Goal: Information Seeking & Learning: Learn about a topic

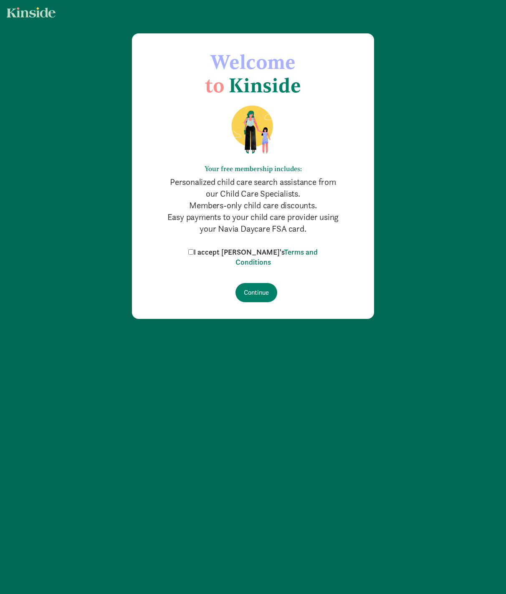
click at [242, 252] on label "I accept Kinside's Terms and Conditions" at bounding box center [253, 257] width 134 height 20
click at [194, 252] on input "I accept Kinside's Terms and Conditions" at bounding box center [190, 251] width 5 height 5
checkbox input "true"
click at [255, 294] on input "Continue" at bounding box center [256, 292] width 42 height 19
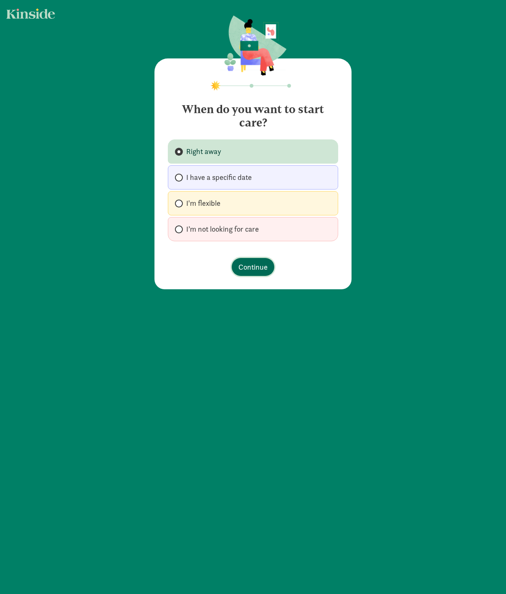
click at [247, 264] on span "Continue" at bounding box center [252, 266] width 29 height 11
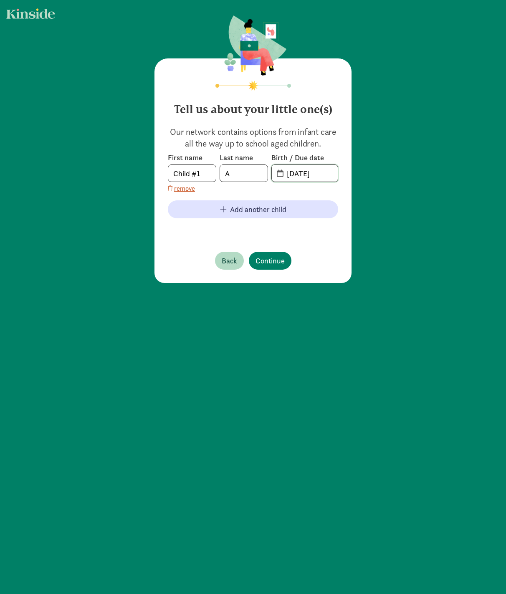
click at [291, 170] on input "[DATE]" at bounding box center [310, 173] width 56 height 17
click at [329, 176] on input "[DATE]" at bounding box center [310, 173] width 56 height 17
click at [282, 176] on input "[DATE]" at bounding box center [310, 173] width 56 height 17
click at [275, 175] on span "20-25-0916" at bounding box center [305, 173] width 66 height 17
drag, startPoint x: 281, startPoint y: 174, endPoint x: 335, endPoint y: 176, distance: 53.9
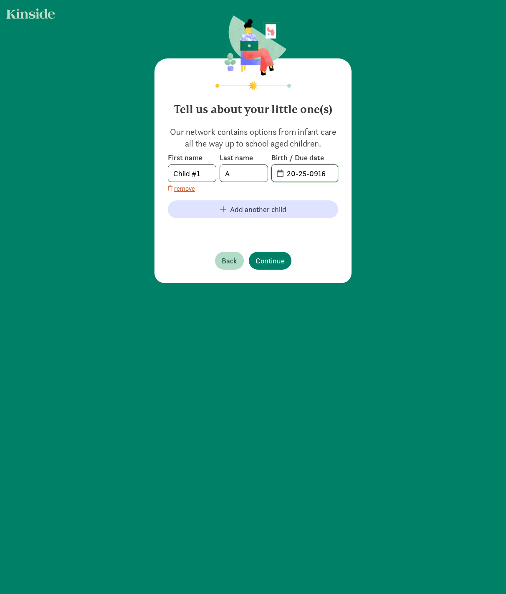
click at [335, 176] on div "Tell us about your little one(s) Our network contains options from infant care …" at bounding box center [252, 170] width 197 height 224
type input "[DATE]"
click at [263, 261] on span "Continue" at bounding box center [269, 260] width 29 height 11
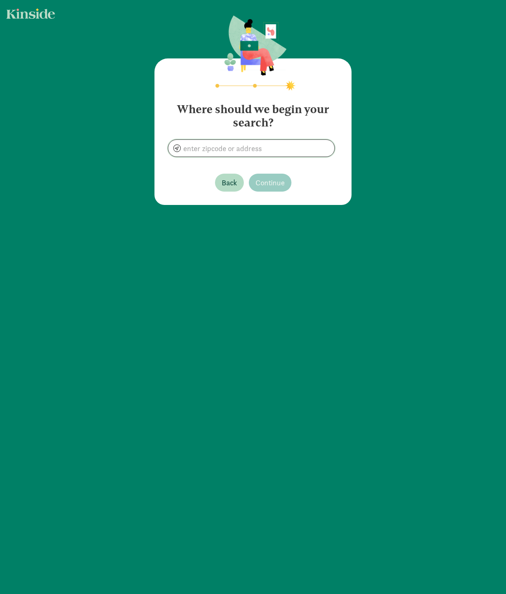
click at [254, 154] on input at bounding box center [251, 148] width 166 height 17
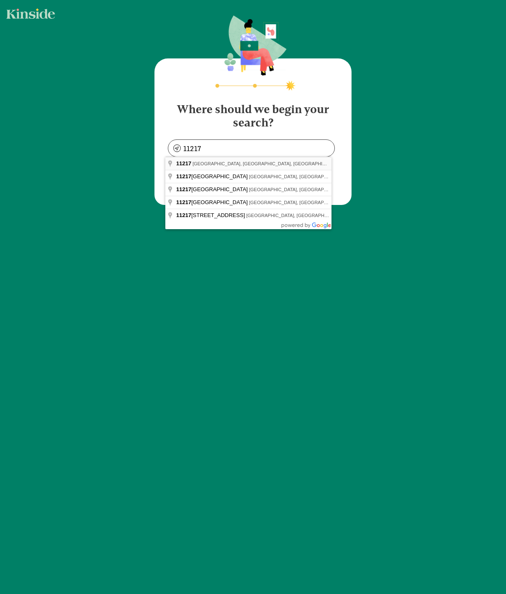
type input "[GEOGRAPHIC_DATA], [GEOGRAPHIC_DATA]"
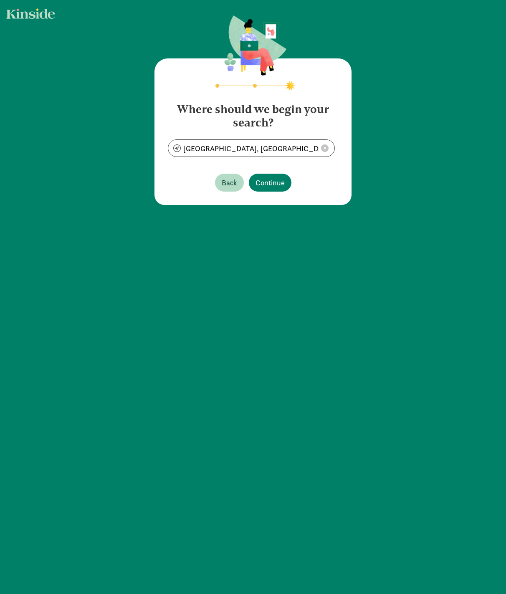
click at [308, 185] on footer "Back Continue" at bounding box center [253, 182] width 170 height 31
click at [282, 185] on button "Continue" at bounding box center [270, 183] width 43 height 18
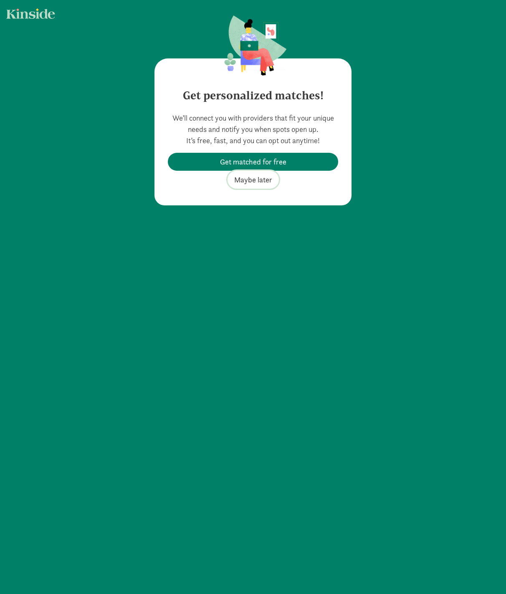
click at [257, 184] on span "Maybe later" at bounding box center [253, 179] width 38 height 11
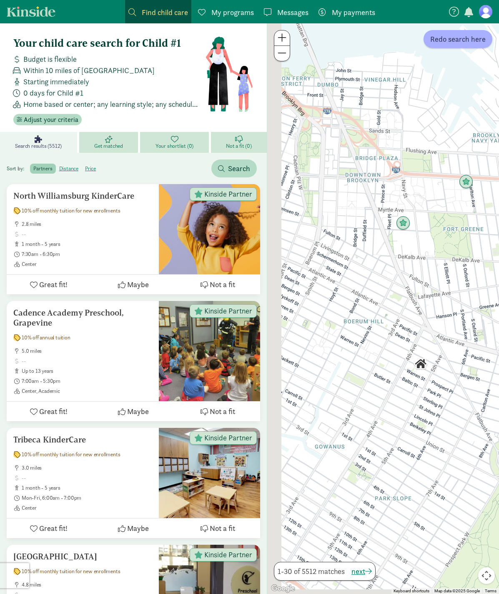
drag, startPoint x: 405, startPoint y: 487, endPoint x: 450, endPoint y: 340, distance: 153.2
click at [450, 340] on div "To navigate, press the arrow keys." at bounding box center [383, 308] width 232 height 570
click at [415, 224] on img "Click to see details" at bounding box center [403, 223] width 23 height 23
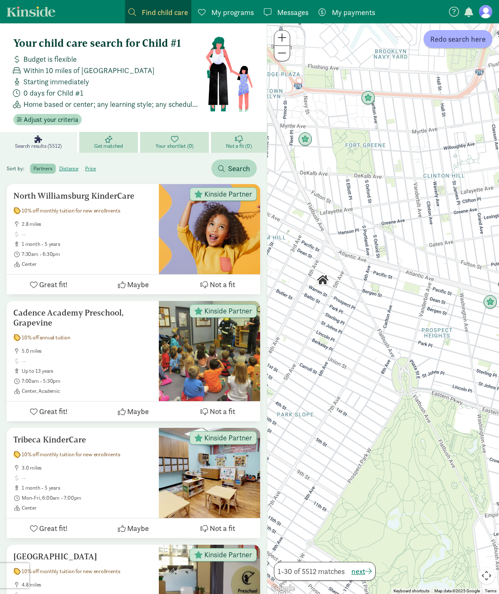
drag, startPoint x: 448, startPoint y: 336, endPoint x: 366, endPoint y: 240, distance: 126.4
click at [366, 240] on div "To navigate, press the arrow keys." at bounding box center [383, 308] width 232 height 570
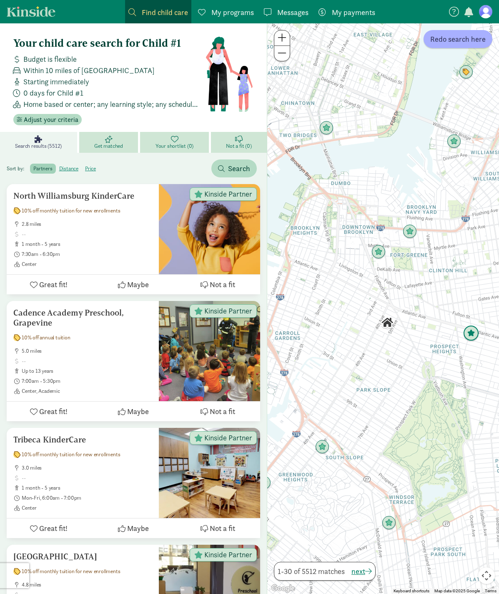
click at [483, 334] on img "Click to see details" at bounding box center [471, 333] width 23 height 23
